Goal: Task Accomplishment & Management: Manage account settings

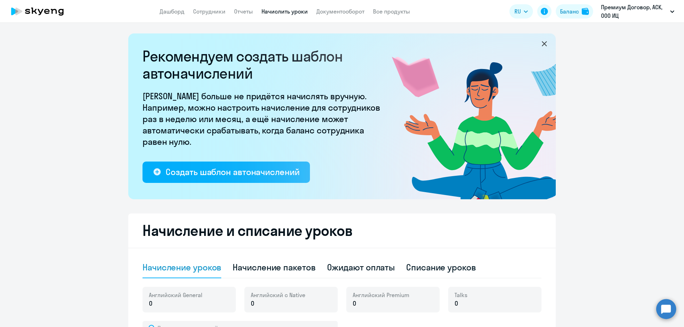
select select "10"
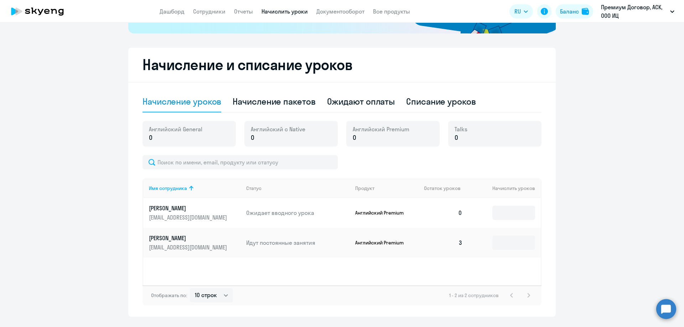
scroll to position [178, 0]
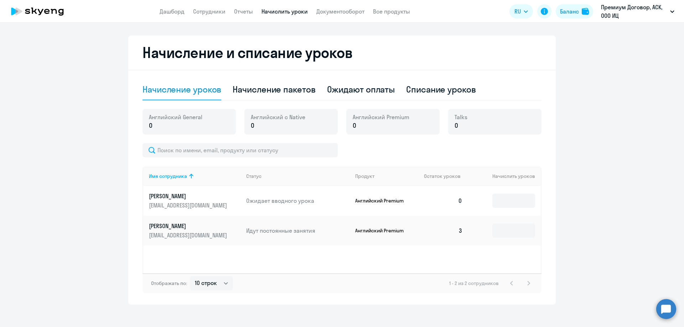
click at [392, 227] on td "Английский Premium" at bounding box center [383, 231] width 69 height 30
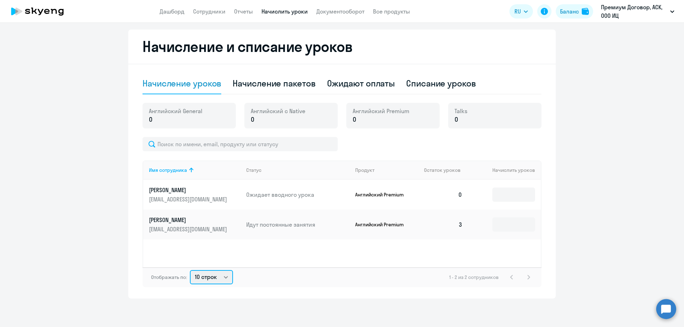
click at [225, 279] on select "10 строк 30 строк 50 строк" at bounding box center [211, 277] width 43 height 14
click at [224, 279] on select "10 строк 30 строк 50 строк" at bounding box center [211, 277] width 43 height 14
click at [518, 224] on input at bounding box center [513, 225] width 43 height 14
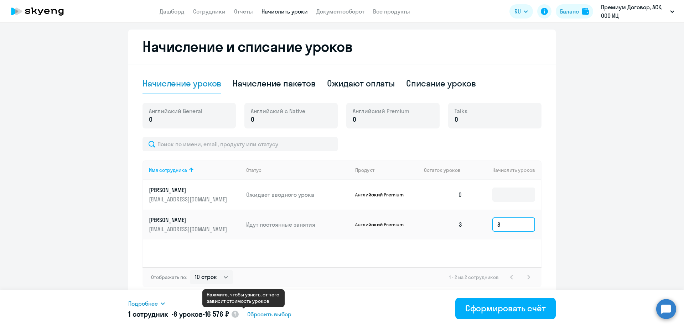
type input "8"
click at [239, 315] on circle at bounding box center [235, 314] width 7 height 7
select select "english_adult_f2g_base"
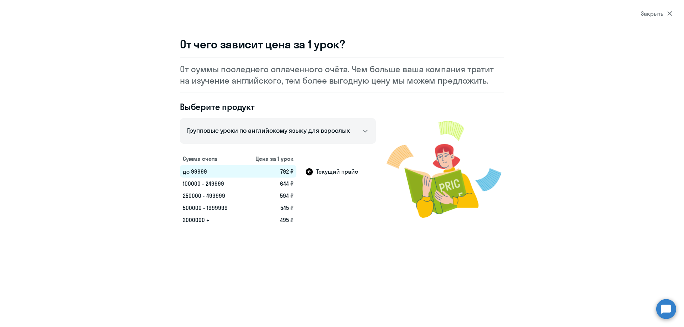
click at [672, 12] on icon at bounding box center [669, 13] width 5 height 5
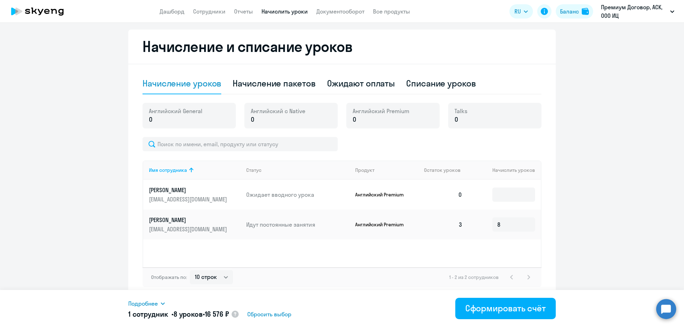
click at [386, 223] on p "Английский Premium" at bounding box center [381, 225] width 53 height 6
click at [483, 312] on div "Сформировать счёт" at bounding box center [505, 308] width 81 height 11
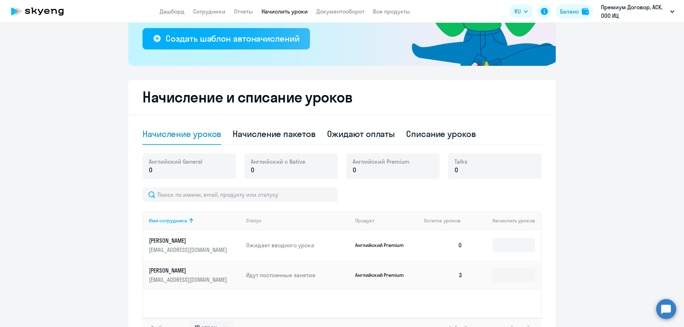
scroll to position [77, 0]
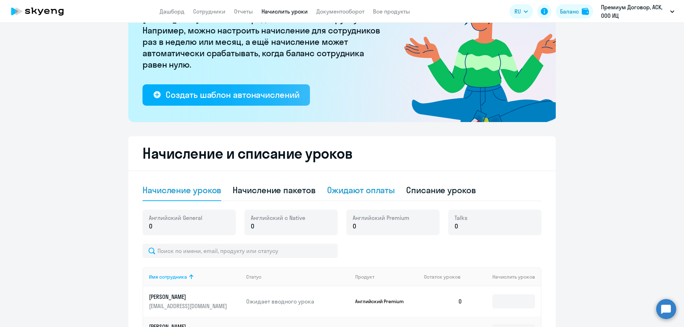
click at [375, 188] on div "Ожидают оплаты" at bounding box center [361, 190] width 68 height 11
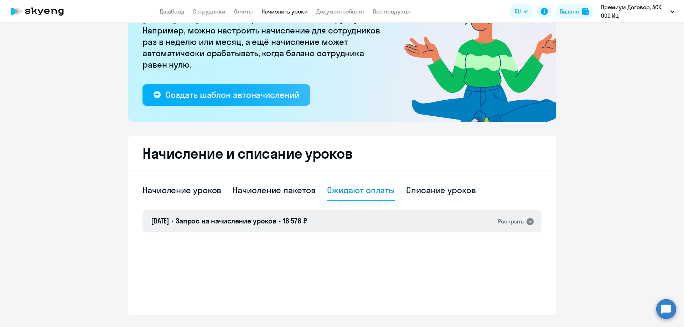
click at [506, 220] on div "Раскрыть" at bounding box center [511, 221] width 26 height 9
